Goal: Task Accomplishment & Management: Manage account settings

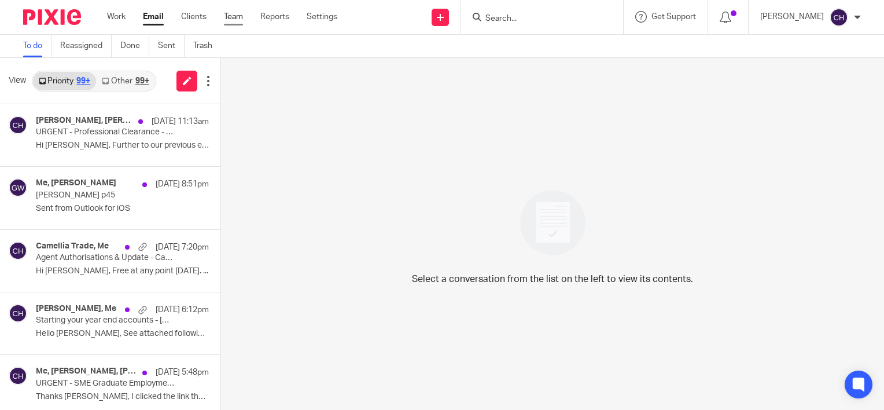
click at [238, 17] on link "Team" at bounding box center [233, 17] width 19 height 12
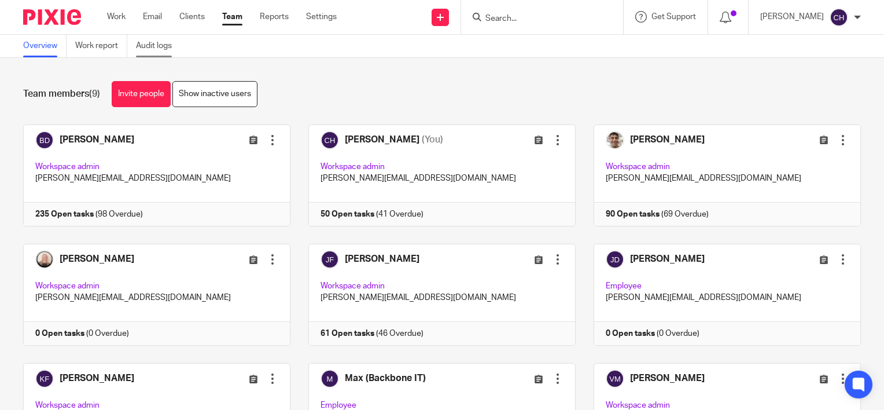
click at [164, 42] on link "Audit logs" at bounding box center [158, 46] width 45 height 23
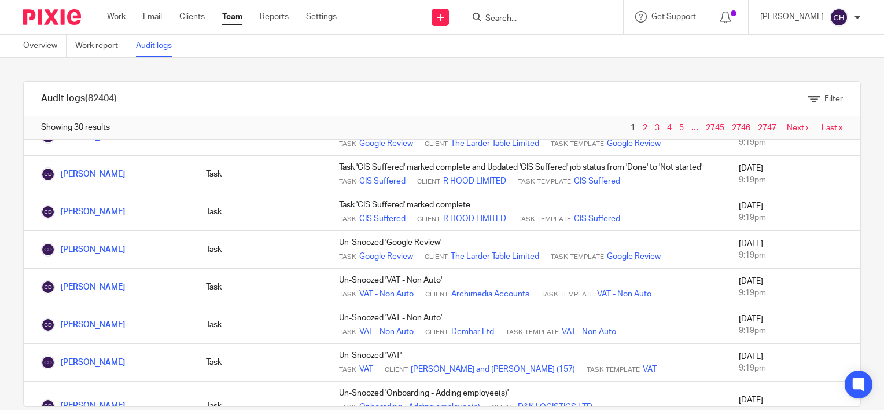
scroll to position [1011, 0]
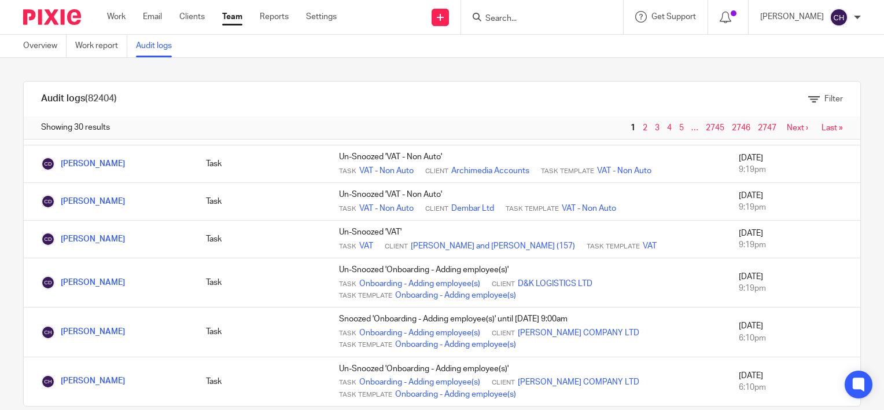
click at [49, 19] on img at bounding box center [52, 17] width 58 height 16
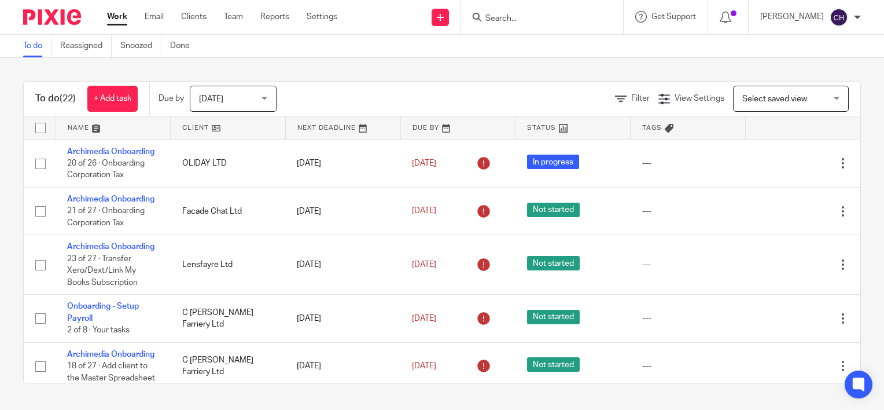
drag, startPoint x: 335, startPoint y: 76, endPoint x: 350, endPoint y: 74, distance: 15.2
click at [335, 76] on div "To do (22) + Add task Due by Today Today Today Tomorrow This week Next week Thi…" at bounding box center [442, 232] width 884 height 348
click at [321, 69] on div "To do (22) + Add task Due by Today Today Today Tomorrow This week Next week Thi…" at bounding box center [442, 232] width 884 height 348
click at [356, 69] on div "To do (22) + Add task Due by Today Today Today Tomorrow This week Next week Thi…" at bounding box center [442, 232] width 884 height 348
click at [369, 83] on div "To do (22) + Add task Due by Today Today Today Tomorrow This week Next week Thi…" at bounding box center [442, 99] width 837 height 35
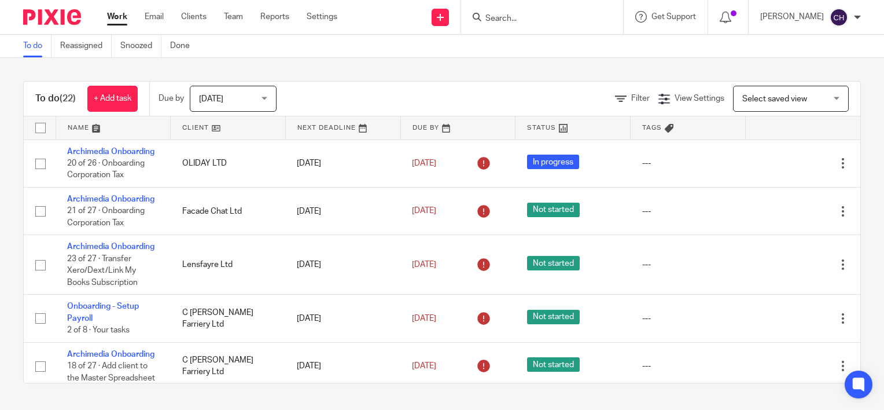
click at [359, 71] on div "To do (22) + Add task Due by Today Today Today Tomorrow This week Next week Thi…" at bounding box center [442, 232] width 884 height 348
drag, startPoint x: 391, startPoint y: 401, endPoint x: 402, endPoint y: 400, distance: 11.1
click at [392, 401] on div "To do (22) + Add task Due by Today Today Today Tomorrow This week Next week Thi…" at bounding box center [442, 232] width 884 height 348
click at [464, 395] on div "To do (22) + Add task Due by Today Today Today Tomorrow This week Next week Thi…" at bounding box center [442, 232] width 884 height 348
click at [346, 92] on div "Filter View Settings View Settings Manage saved views Select saved view Select …" at bounding box center [579, 99] width 564 height 26
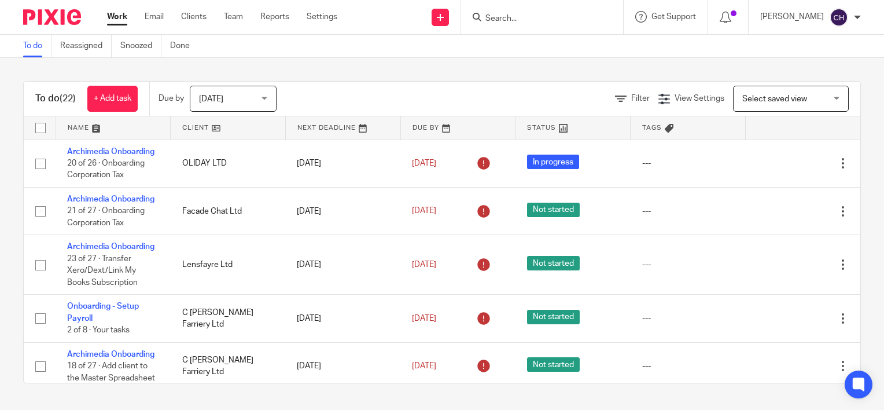
click at [404, 92] on div "Filter View Settings View Settings Manage saved views Select saved view Select …" at bounding box center [579, 99] width 564 height 26
click at [422, 76] on div "To do (22) + Add task Due by Today Today Today Tomorrow This week Next week Thi…" at bounding box center [442, 232] width 884 height 348
click at [420, 61] on div "To do (22) + Add task Due by Today Today Today Tomorrow This week Next week Thi…" at bounding box center [442, 232] width 884 height 348
click at [412, 86] on div "Filter View Settings View Settings Manage saved views Select saved view Select …" at bounding box center [579, 99] width 564 height 26
click at [393, 86] on div "Filter View Settings View Settings Manage saved views Select saved view Select …" at bounding box center [579, 99] width 564 height 26
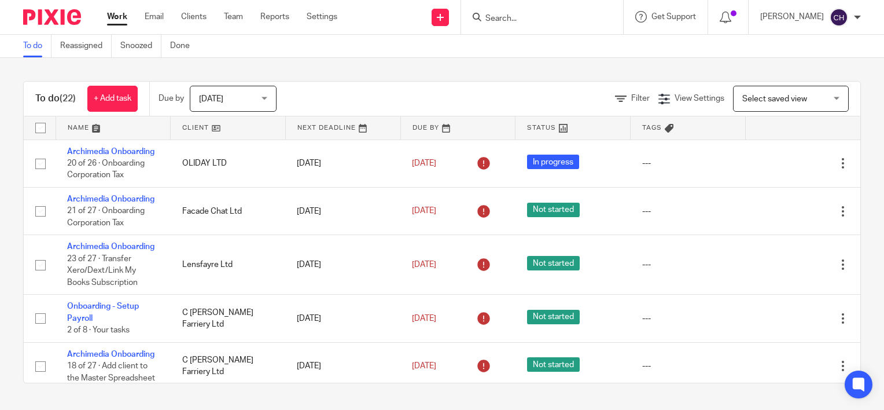
click at [432, 62] on div "To do (22) + Add task Due by Today Today Today Tomorrow This week Next week Thi…" at bounding box center [442, 232] width 884 height 348
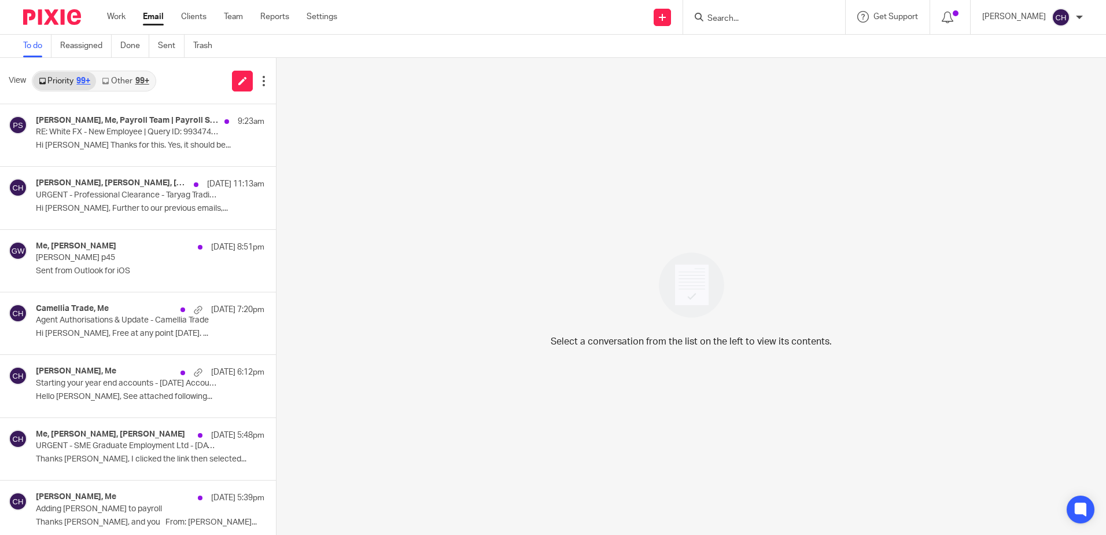
click at [75, 11] on img at bounding box center [52, 17] width 58 height 16
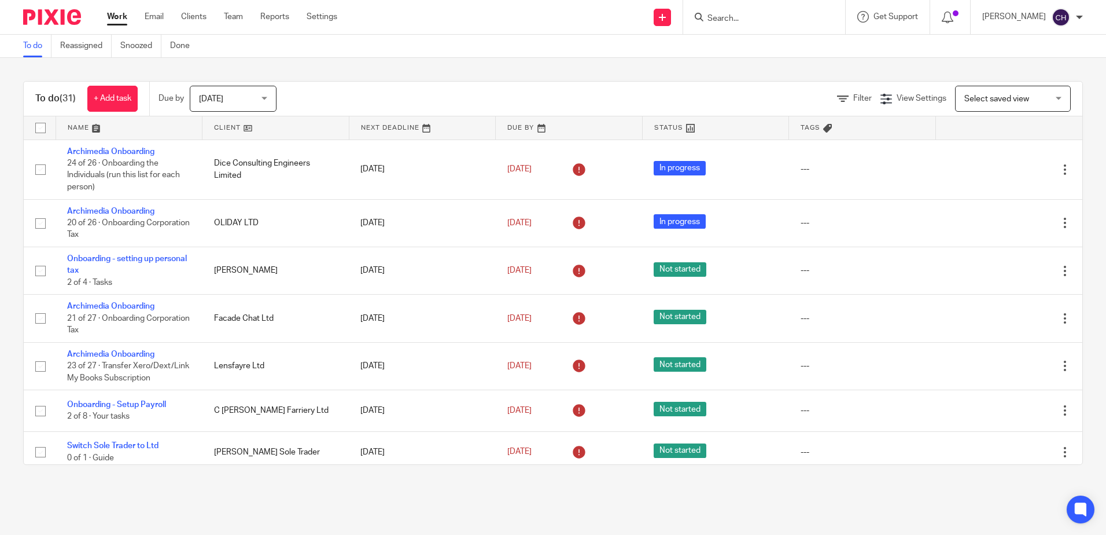
click at [414, 83] on div "To do (31) + Add task Due by [DATE] [DATE] [DATE] [DATE] This week Next week Th…" at bounding box center [553, 99] width 1059 height 35
click at [374, 93] on div "Filter View Settings View Settings Manage saved views Select saved view Select …" at bounding box center [690, 99] width 786 height 26
click at [229, 16] on link "Team" at bounding box center [233, 17] width 19 height 12
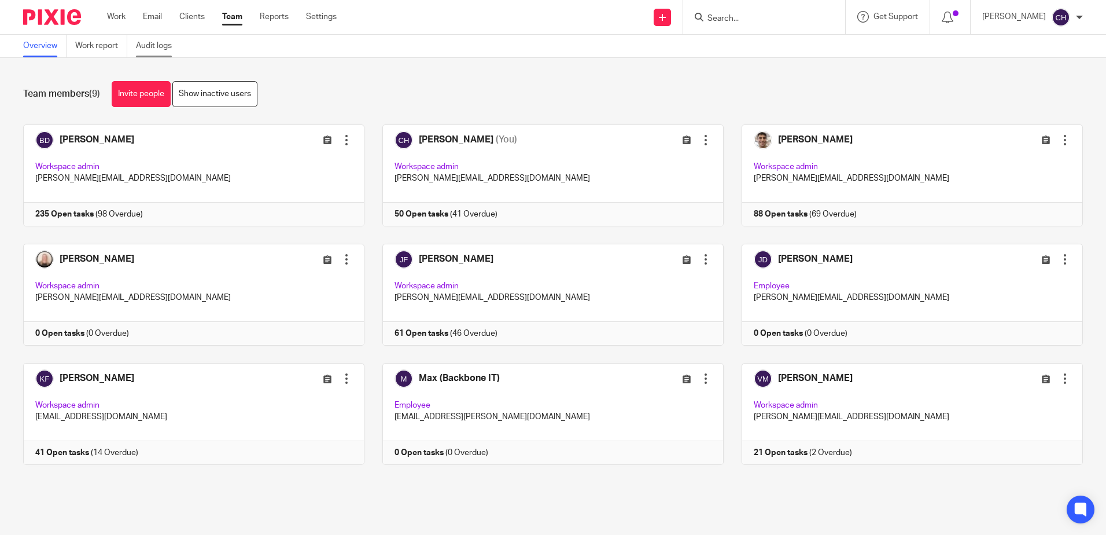
click at [150, 38] on link "Audit logs" at bounding box center [158, 46] width 45 height 23
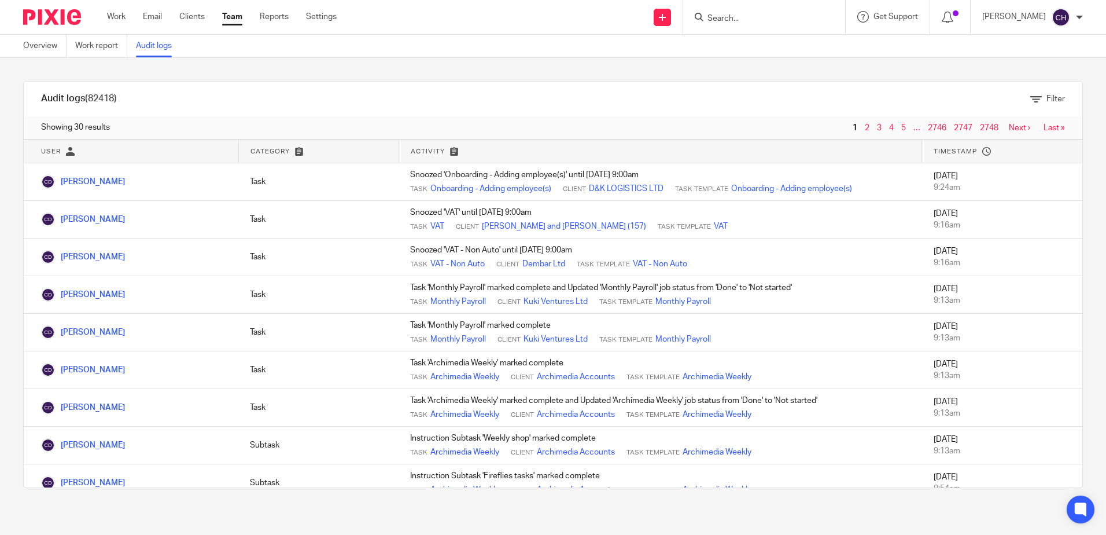
drag, startPoint x: 359, startPoint y: 73, endPoint x: 318, endPoint y: 69, distance: 40.7
click at [360, 75] on div "Audit logs (82418) Filter Filter Audit Logs Only show logs matching all of thes…" at bounding box center [553, 284] width 1106 height 453
click at [726, 15] on input "Search" at bounding box center [759, 19] width 104 height 10
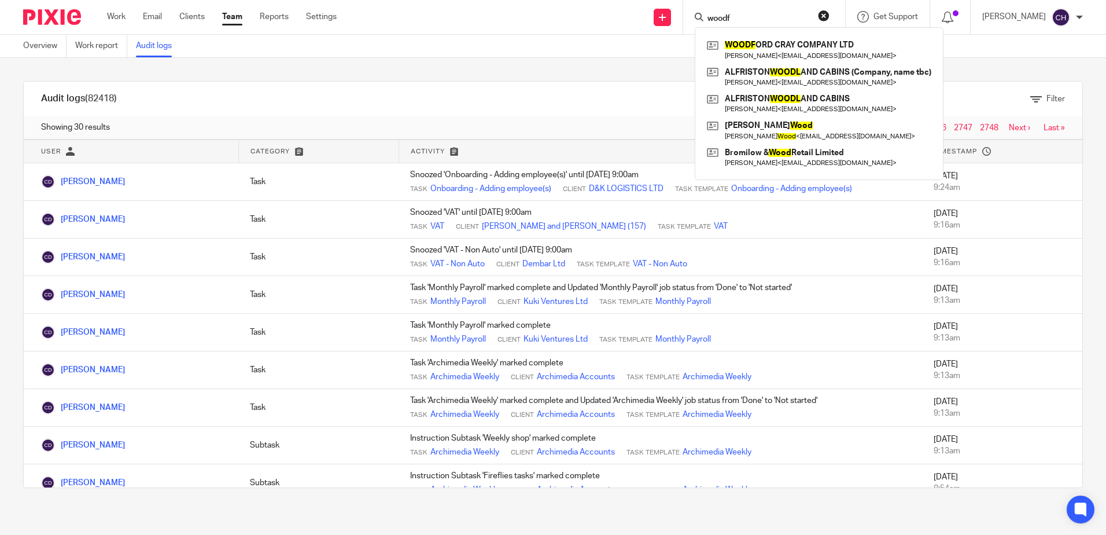
type input "woodf"
click at [815, 34] on div "WOODF ORD CRAY COMPANY LTD Andy Cray < andycray1968@gmail.com > ALFRISTON WOODL…" at bounding box center [819, 103] width 249 height 153
click at [811, 53] on link at bounding box center [819, 49] width 230 height 27
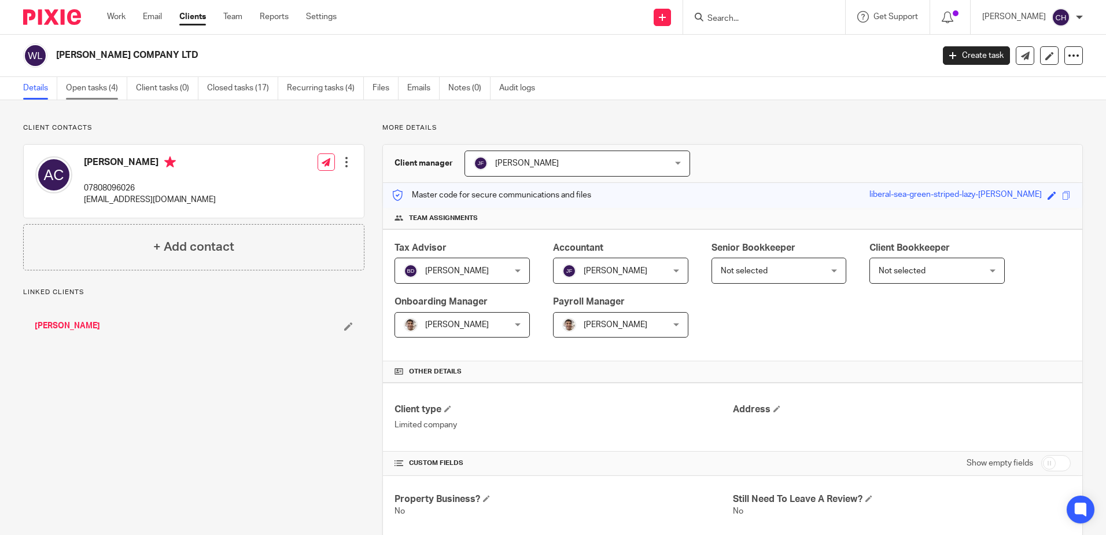
click at [93, 93] on link "Open tasks (4)" at bounding box center [96, 88] width 61 height 23
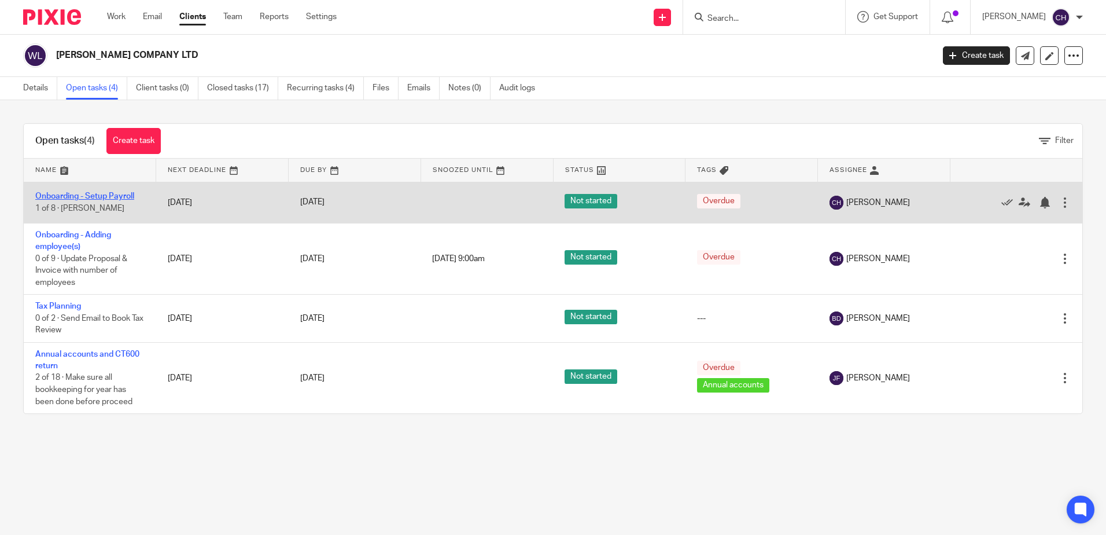
click at [112, 195] on link "Onboarding - Setup Payroll" at bounding box center [84, 196] width 99 height 8
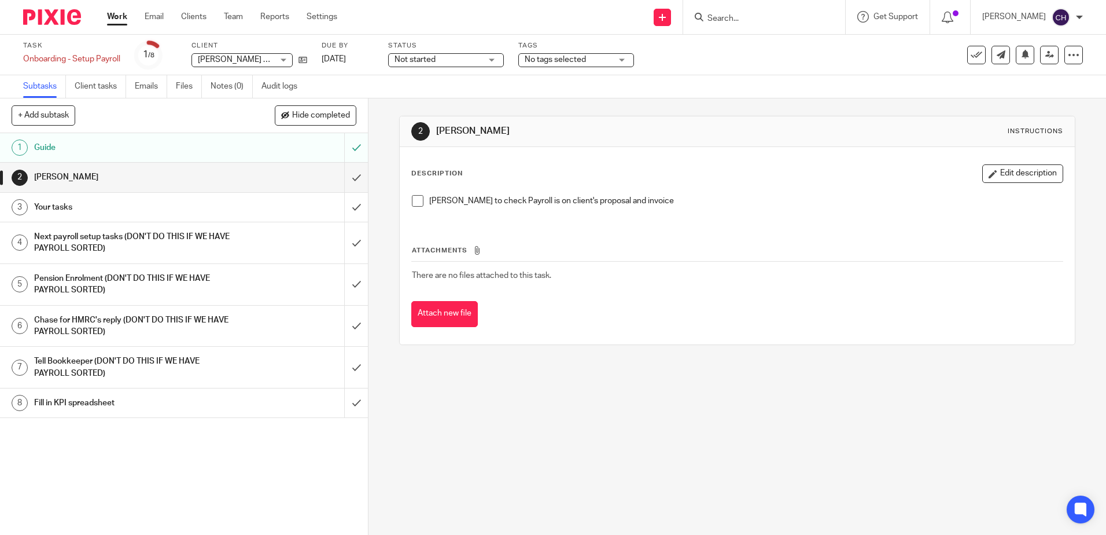
click at [254, 212] on div "Your tasks" at bounding box center [183, 206] width 299 height 17
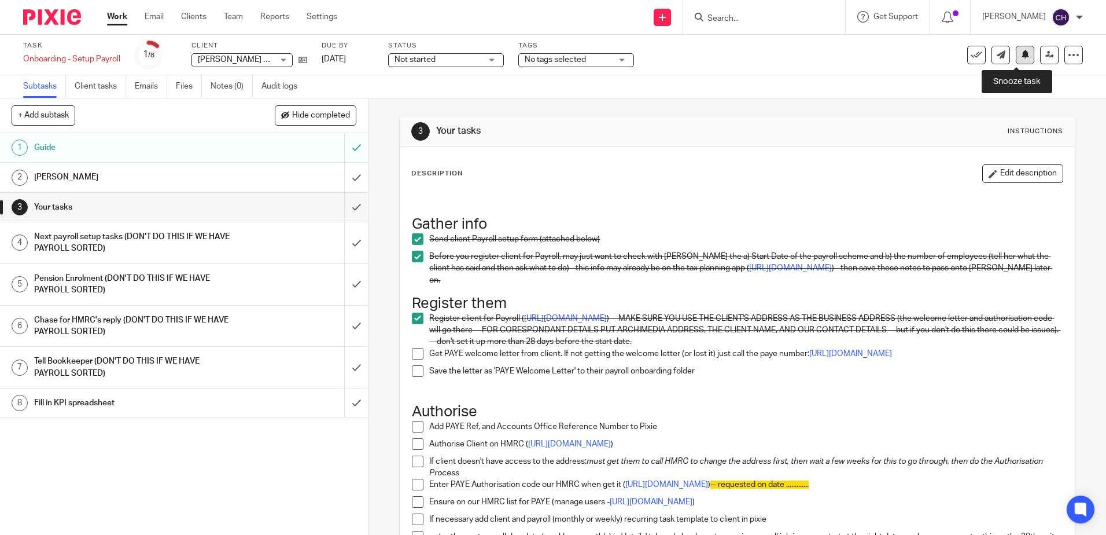
drag, startPoint x: 1014, startPoint y: 55, endPoint x: 1014, endPoint y: 62, distance: 7.0
click at [1021, 55] on icon at bounding box center [1025, 54] width 9 height 9
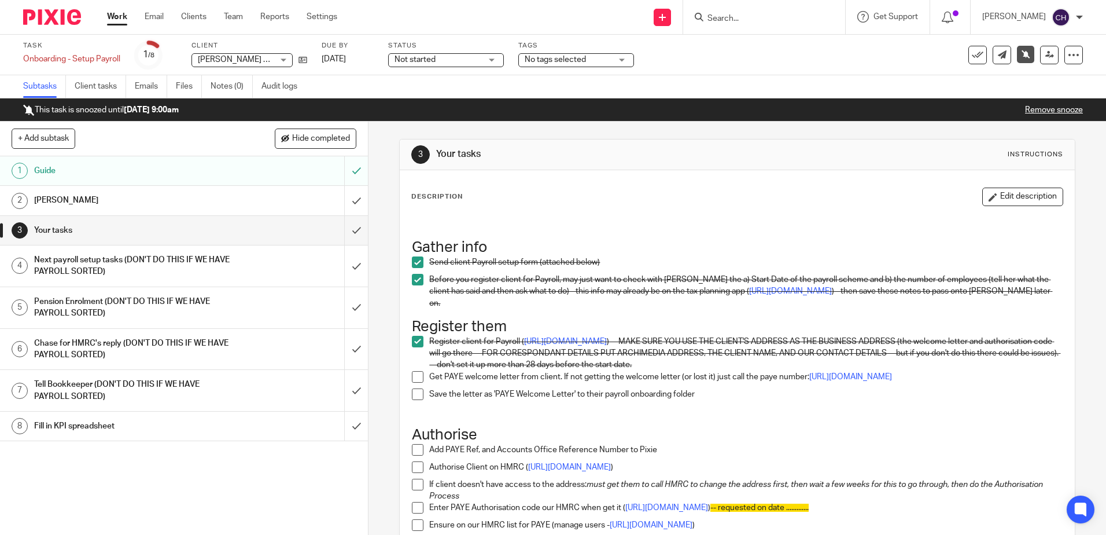
click at [748, 24] on input "Search" at bounding box center [759, 19] width 104 height 10
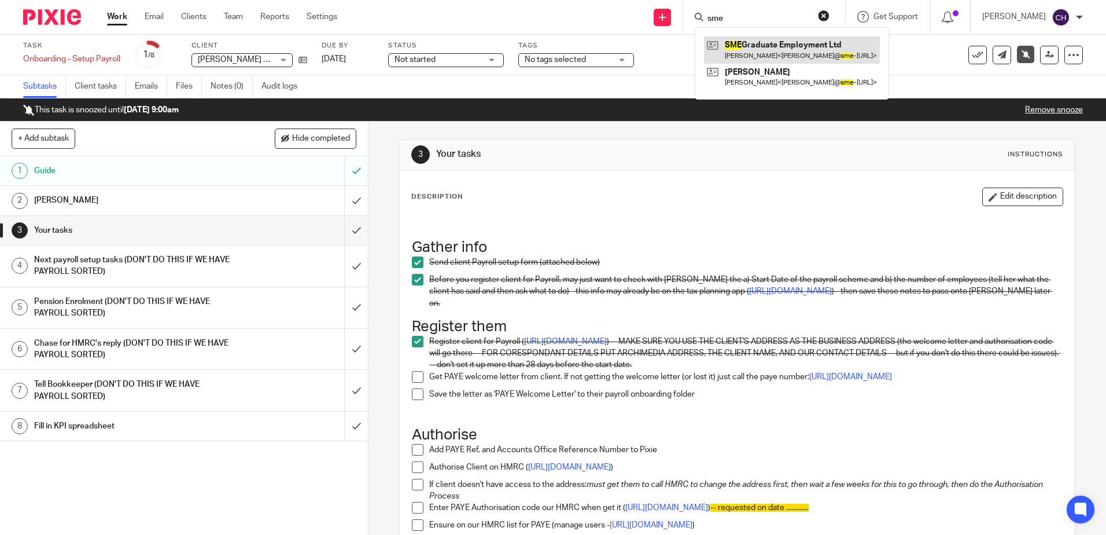
type input "sme"
click at [753, 44] on link at bounding box center [792, 49] width 176 height 27
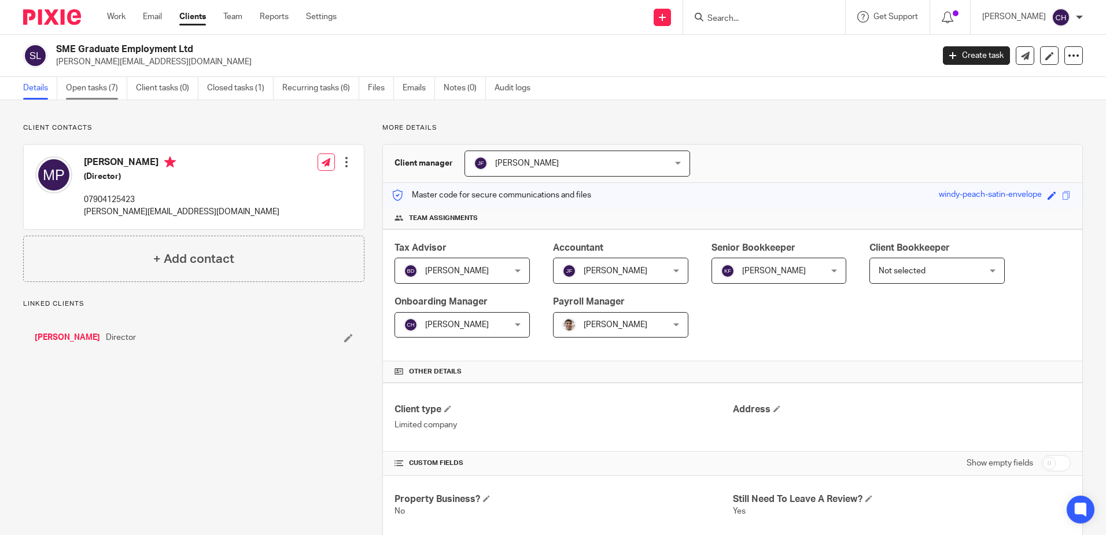
click at [82, 83] on link "Open tasks (7)" at bounding box center [96, 88] width 61 height 23
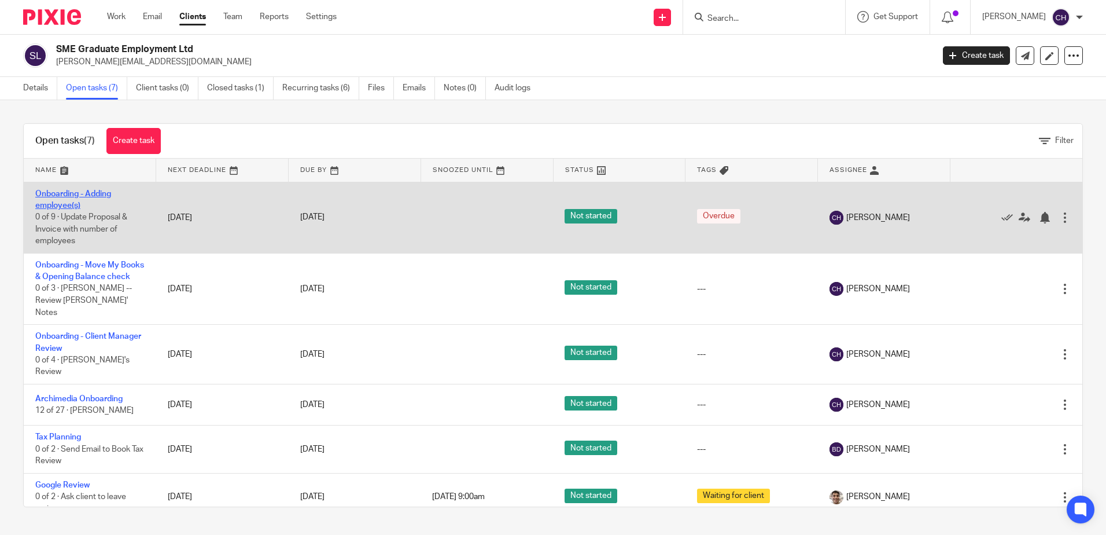
click at [55, 205] on link "Onboarding - Adding employee(s)" at bounding box center [73, 200] width 76 height 20
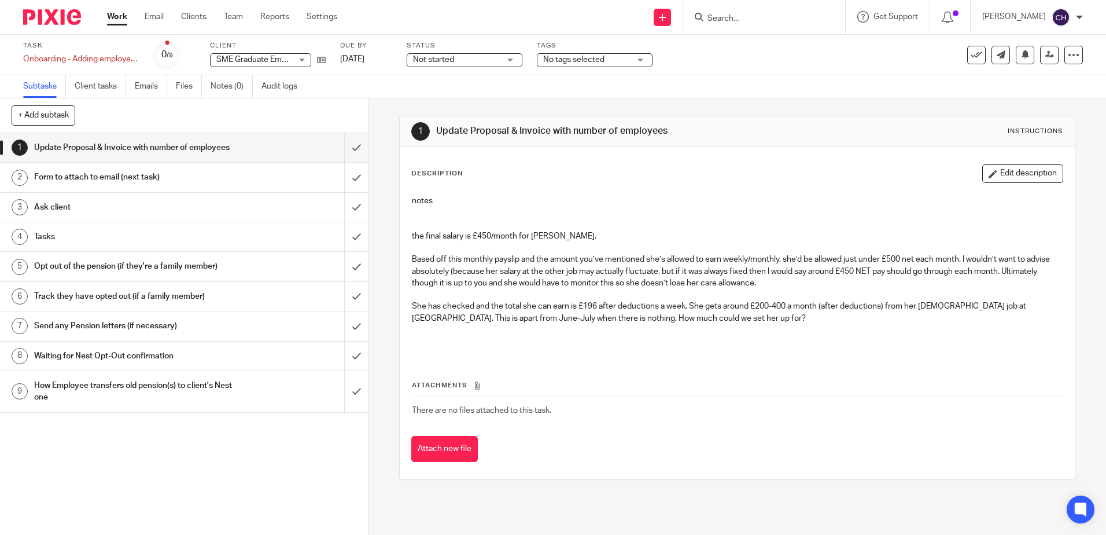
click at [212, 186] on h1 "Form to attach to email (next task)" at bounding box center [133, 176] width 199 height 17
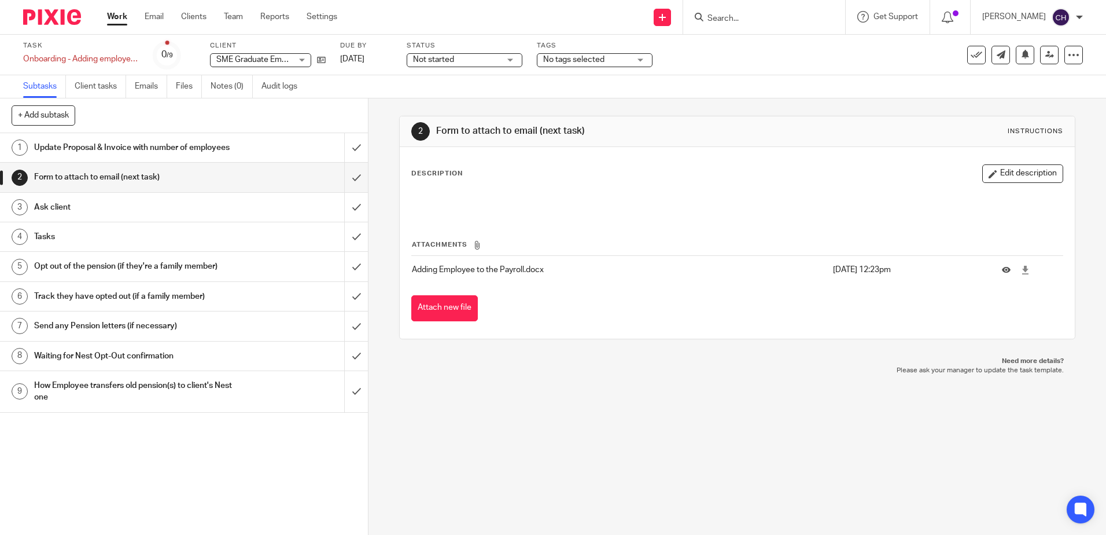
click at [147, 156] on h1 "Update Proposal & Invoice with number of employees" at bounding box center [133, 147] width 199 height 17
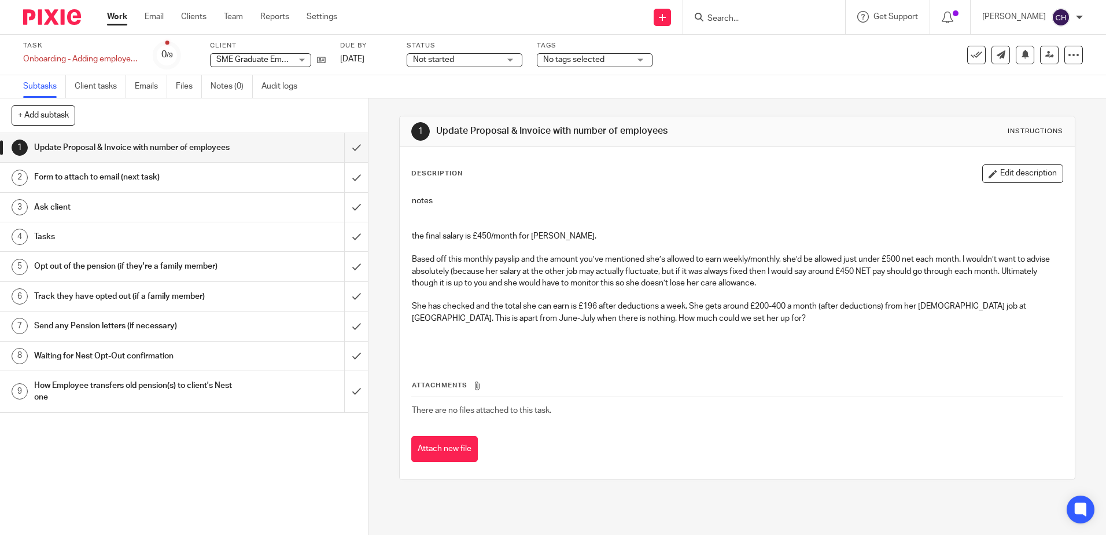
drag, startPoint x: 1009, startPoint y: 173, endPoint x: 849, endPoint y: 168, distance: 159.2
click at [1008, 173] on button "Edit description" at bounding box center [1023, 173] width 81 height 19
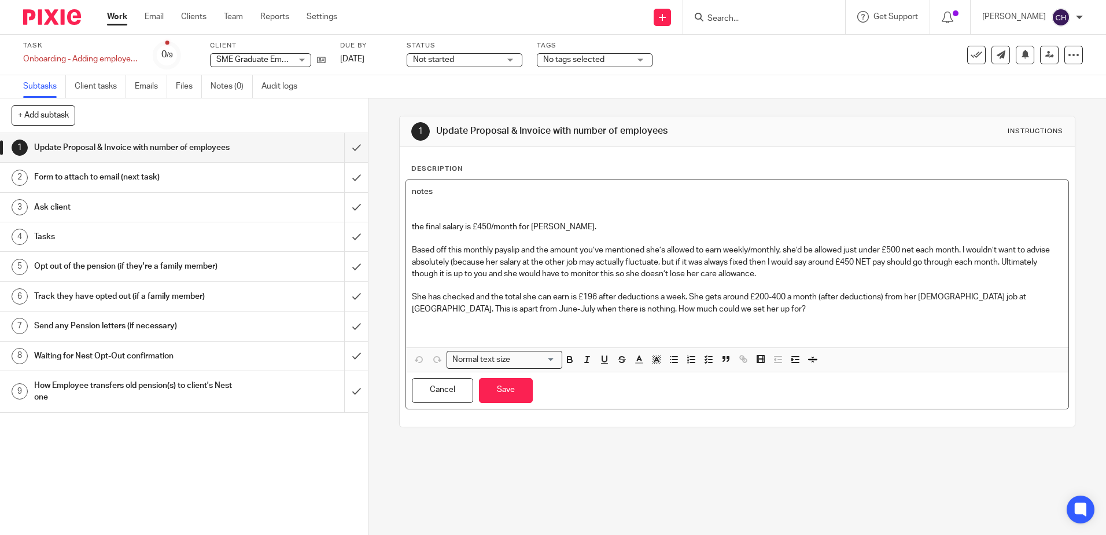
click at [412, 191] on p "notes" at bounding box center [737, 192] width 650 height 12
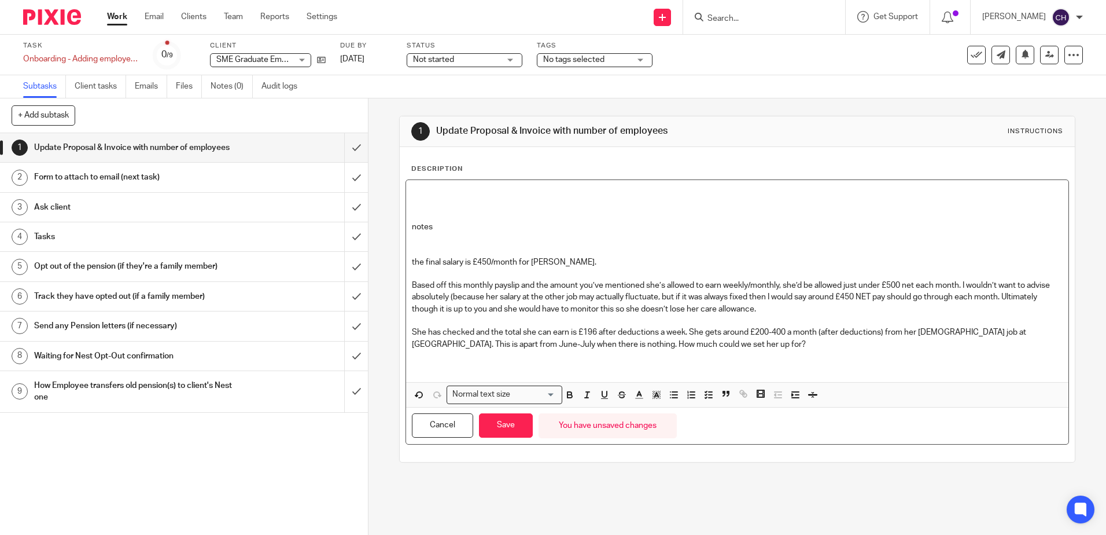
click at [459, 193] on p at bounding box center [737, 192] width 650 height 12
click at [494, 432] on button "Save" at bounding box center [506, 425] width 54 height 25
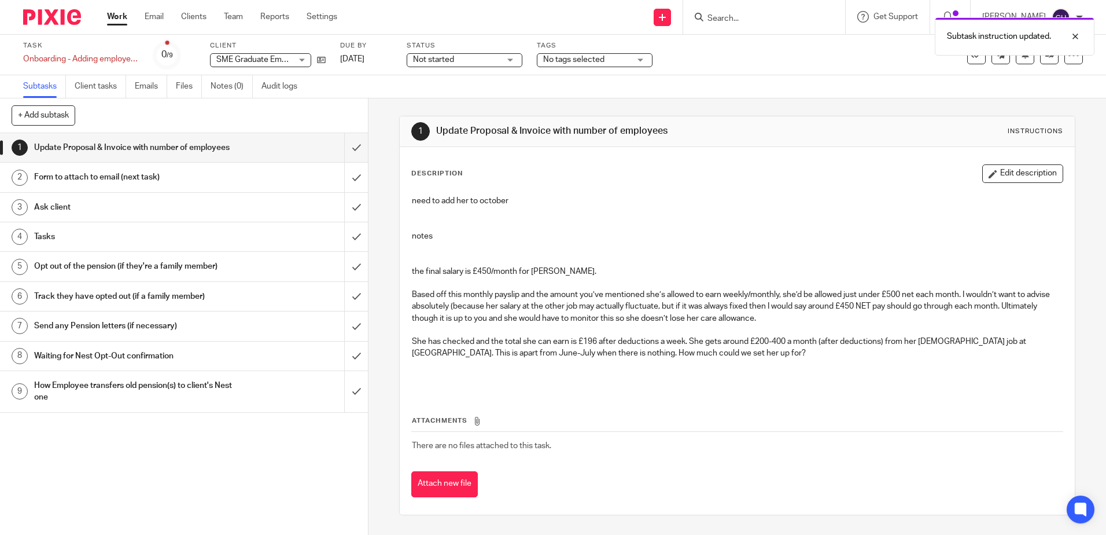
click at [729, 100] on div "1 Update Proposal & Invoice with number of employees Instructions Description E…" at bounding box center [737, 315] width 676 height 434
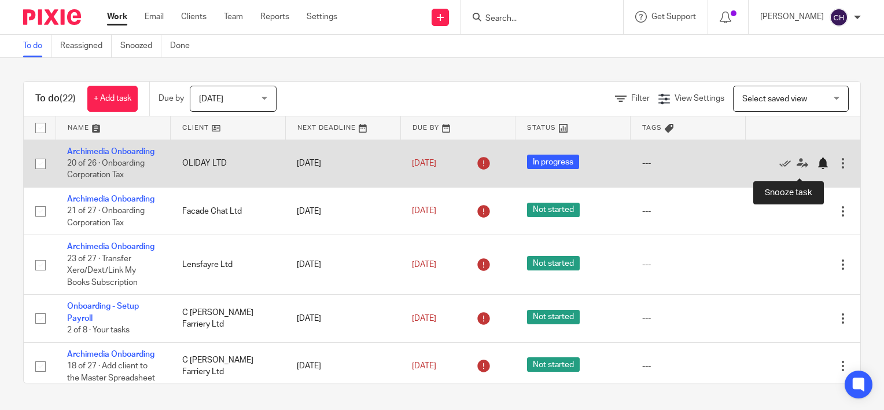
click at [817, 169] on div at bounding box center [823, 163] width 12 height 12
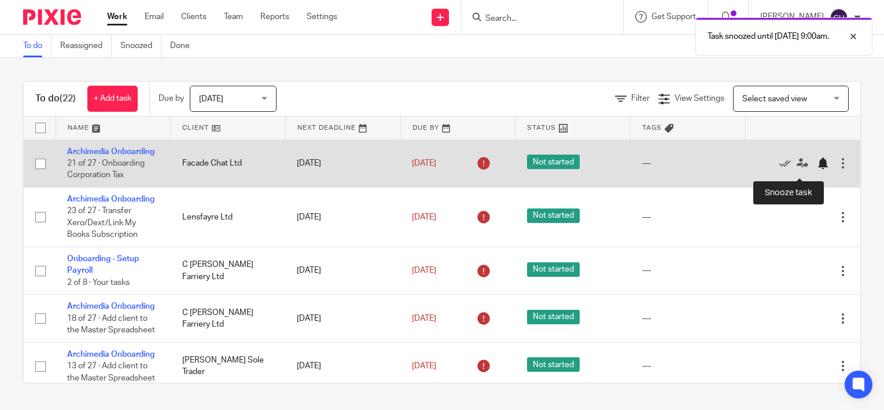
click at [817, 169] on div at bounding box center [823, 163] width 12 height 12
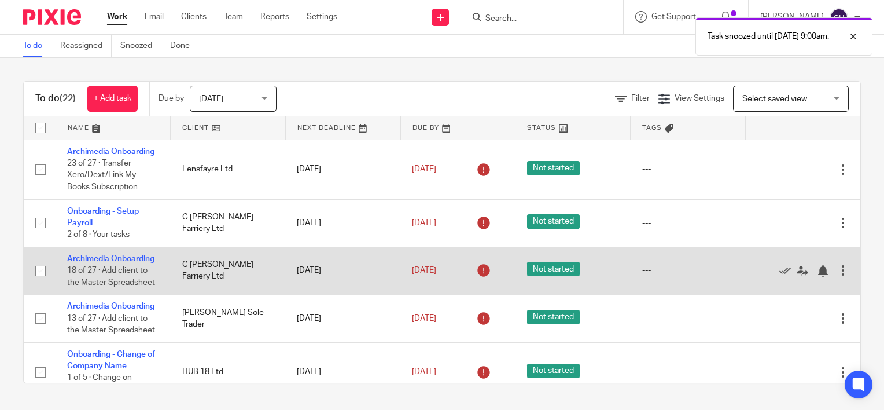
scroll to position [58, 0]
